Goal: Task Accomplishment & Management: Use online tool/utility

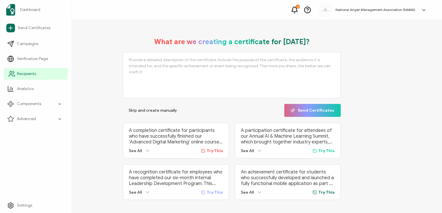
click at [20, 73] on span "Recipients" at bounding box center [26, 74] width 19 height 6
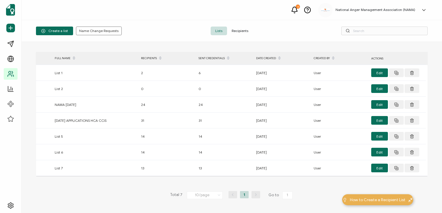
click at [235, 30] on span "Recipients" at bounding box center [240, 30] width 26 height 9
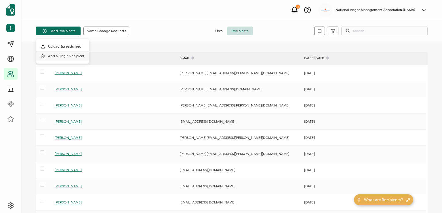
click at [61, 55] on span "Add a Single Recipient" at bounding box center [66, 56] width 36 height 4
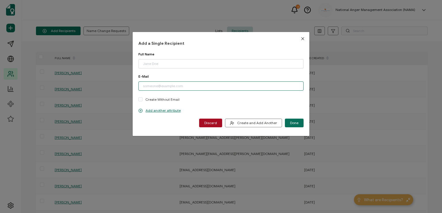
paste input "[PERSON_NAME][EMAIL_ADDRESS][PERSON_NAME][DOMAIN_NAME]"
type input "[PERSON_NAME][EMAIL_ADDRESS][PERSON_NAME][DOMAIN_NAME]"
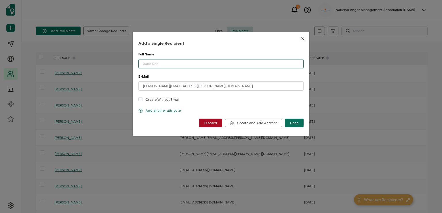
click at [174, 61] on input "dialog" at bounding box center [221, 63] width 165 height 9
type input "[PERSON_NAME]"
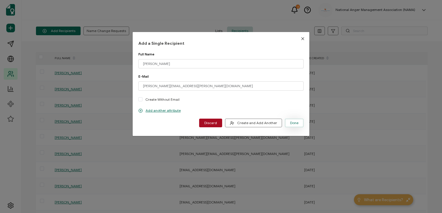
click at [293, 121] on span "Done" at bounding box center [294, 122] width 8 height 3
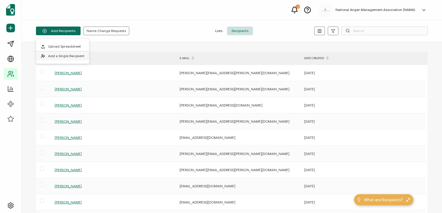
click at [62, 56] on span "Add a Single Recipient" at bounding box center [66, 56] width 36 height 4
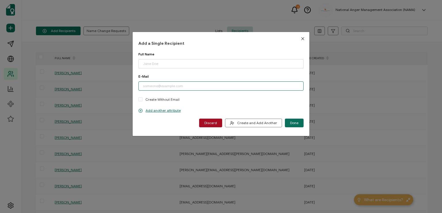
paste input "[EMAIL_ADDRESS][DOMAIN_NAME]"
type input "[EMAIL_ADDRESS][DOMAIN_NAME]"
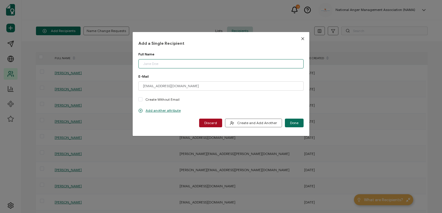
paste input "[PERSON_NAME]"
type input "[PERSON_NAME]"
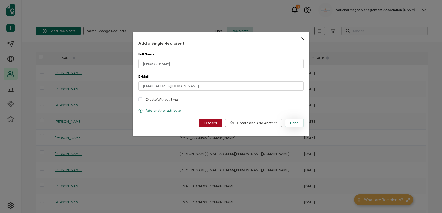
click at [291, 122] on span "Done" at bounding box center [294, 122] width 8 height 3
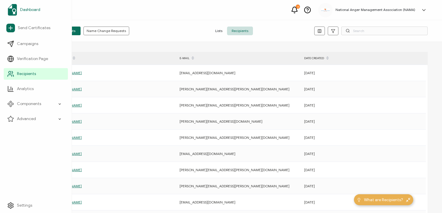
click at [27, 8] on span "Dashboard" at bounding box center [30, 10] width 20 height 6
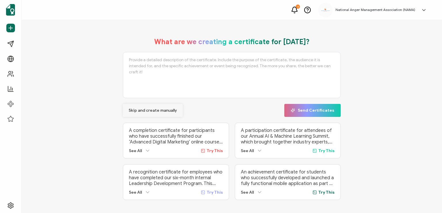
click at [145, 109] on span "Skip and create manually" at bounding box center [153, 110] width 48 height 4
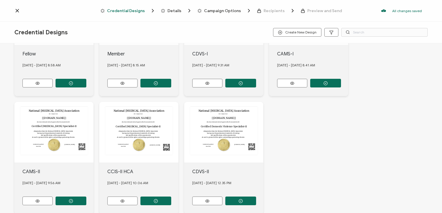
scroll to position [202, 0]
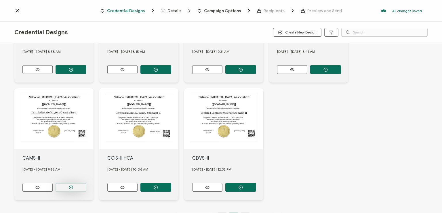
click at [69, 185] on circle "button" at bounding box center [71, 187] width 4 height 4
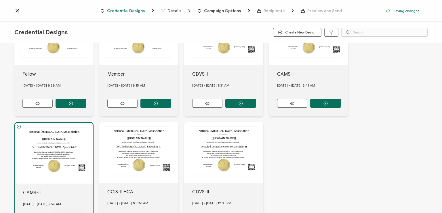
scroll to position [235, 0]
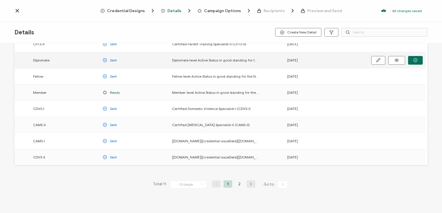
scroll to position [76, 0]
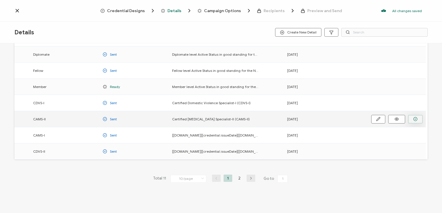
click at [415, 118] on icon "button" at bounding box center [416, 119] width 4 height 4
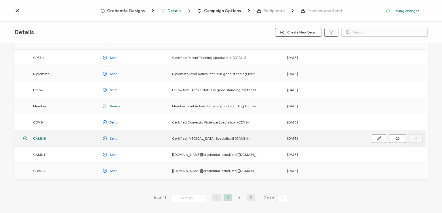
scroll to position [95, 0]
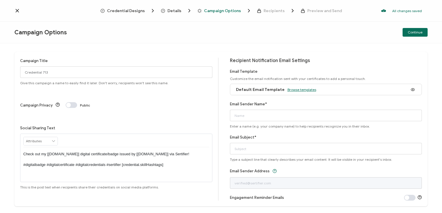
click at [300, 91] on span "Browse templates" at bounding box center [302, 89] width 29 height 4
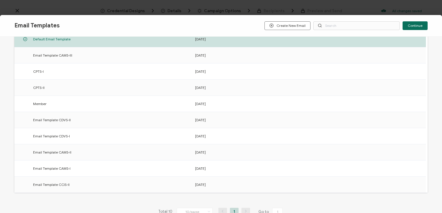
scroll to position [90, 0]
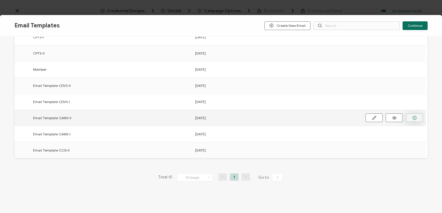
click at [414, 116] on circle "button" at bounding box center [415, 118] width 4 height 4
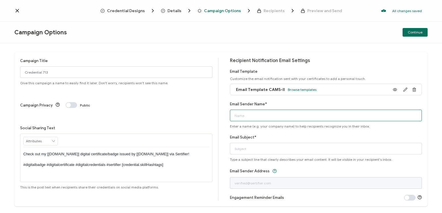
click at [284, 114] on input "Email Sender Name*" at bounding box center [326, 115] width 192 height 12
type input "National [MEDICAL_DATA] Association"
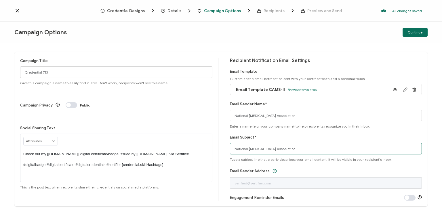
drag, startPoint x: 301, startPoint y: 147, endPoint x: 208, endPoint y: 144, distance: 93.6
click at [208, 144] on div "Campaign Title Credential 713 Give this campaign a name to easily find it later…" at bounding box center [221, 129] width 414 height 154
type input "CAMS-II digital certificate"
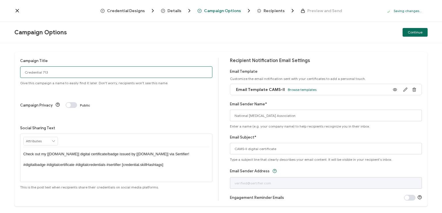
drag, startPoint x: 53, startPoint y: 75, endPoint x: 2, endPoint y: 68, distance: 51.7
click at [2, 68] on div "Campaign Title Credential 713 Give this campaign a name to easily find it later…" at bounding box center [221, 127] width 442 height 169
type input "CAMS-II 2 - [DATE]"
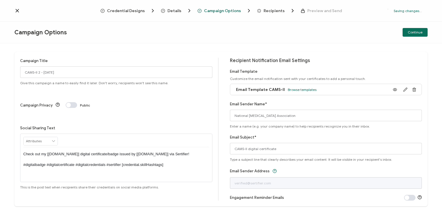
click at [114, 151] on p "Check out my [[DOMAIN_NAME]] digital certificate/badge issued by [[DOMAIN_NAME]…" at bounding box center [116, 159] width 186 height 16
click at [179, 38] on div "Campaign Options Continue" at bounding box center [221, 33] width 442 height 22
click at [416, 32] on span "Continue" at bounding box center [415, 32] width 15 height 3
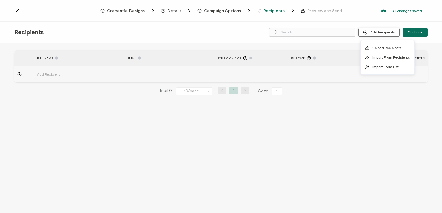
click at [381, 32] on button "Add Recipients" at bounding box center [379, 32] width 41 height 9
click at [382, 56] on span "Import From Recipients" at bounding box center [391, 57] width 37 height 4
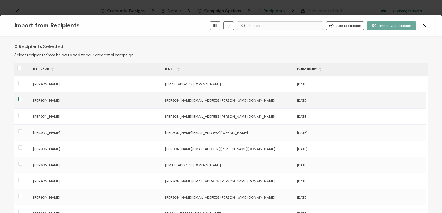
click at [21, 99] on span at bounding box center [20, 99] width 4 height 4
click at [22, 97] on input "checkbox" at bounding box center [22, 97] width 0 height 0
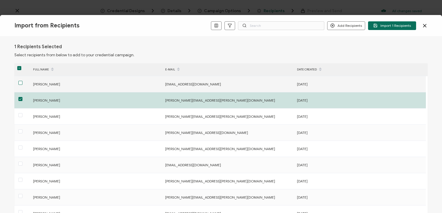
click at [22, 83] on span at bounding box center [20, 83] width 4 height 4
click at [22, 81] on input "checkbox" at bounding box center [22, 81] width 0 height 0
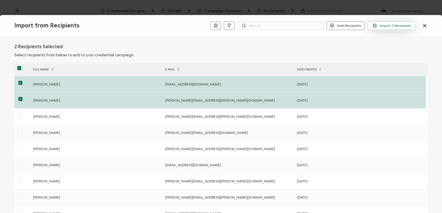
click at [394, 26] on span "Import 2 Recipients" at bounding box center [392, 25] width 38 height 4
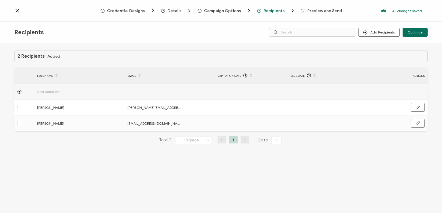
click at [384, 22] on div "Recipients Add Recipients Continue" at bounding box center [221, 33] width 442 height 22
click at [315, 32] on input "text" at bounding box center [312, 32] width 86 height 9
click at [313, 22] on div "Recipients Add Recipients Continue" at bounding box center [221, 33] width 442 height 22
click at [311, 29] on input "text" at bounding box center [312, 32] width 86 height 9
click at [307, 43] on div "2 Recipients Added FULL NAME EMAIL Expiration Date Issue Date ACTIONS Add Recip…" at bounding box center [221, 128] width 442 height 171
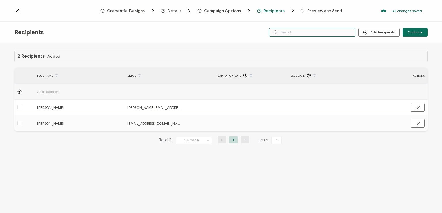
click at [304, 32] on input "text" at bounding box center [312, 32] width 86 height 9
click at [306, 23] on div "Recipients Add Recipients Continue" at bounding box center [221, 33] width 442 height 22
click at [414, 33] on span "Continue" at bounding box center [415, 32] width 15 height 3
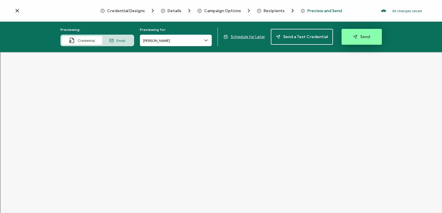
click at [358, 38] on span "Send" at bounding box center [361, 37] width 17 height 4
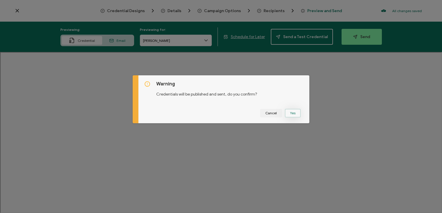
click at [291, 114] on button "Yes" at bounding box center [293, 113] width 16 height 9
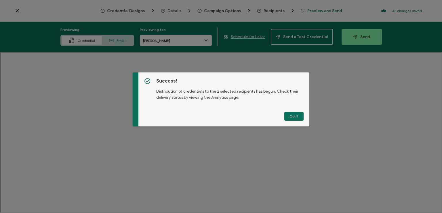
click at [291, 114] on button "Got It" at bounding box center [294, 116] width 19 height 9
